Goal: Task Accomplishment & Management: Manage account settings

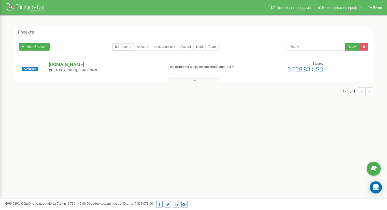
click at [64, 63] on p "[DOMAIN_NAME]" at bounding box center [104, 64] width 111 height 7
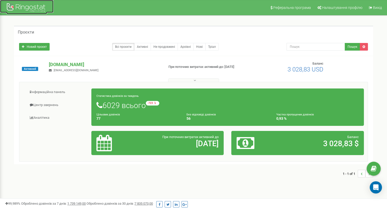
click at [27, 8] on div at bounding box center [26, 8] width 41 height 12
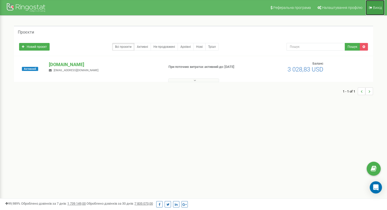
click at [375, 9] on link "Вихід" at bounding box center [374, 7] width 19 height 15
